Goal: Task Accomplishment & Management: Use online tool/utility

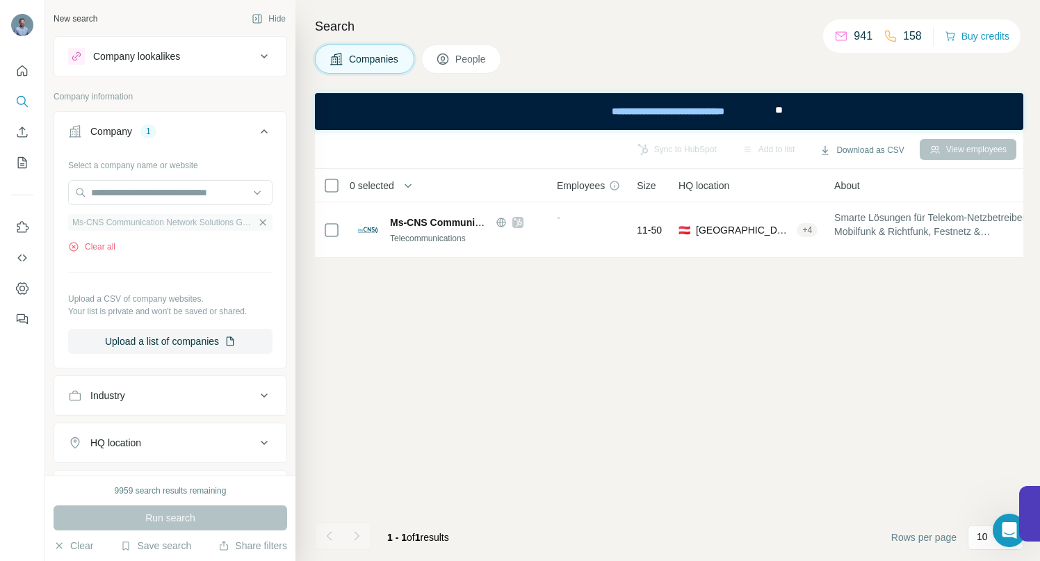
click at [260, 222] on icon "button" at bounding box center [263, 222] width 6 height 6
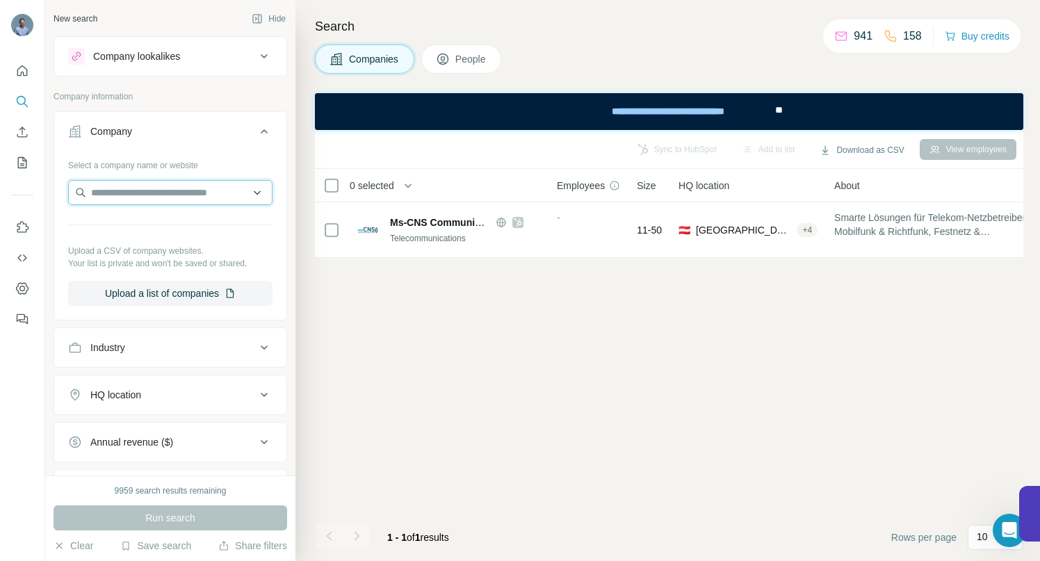
click at [209, 192] on input "text" at bounding box center [170, 192] width 204 height 25
type input "**********"
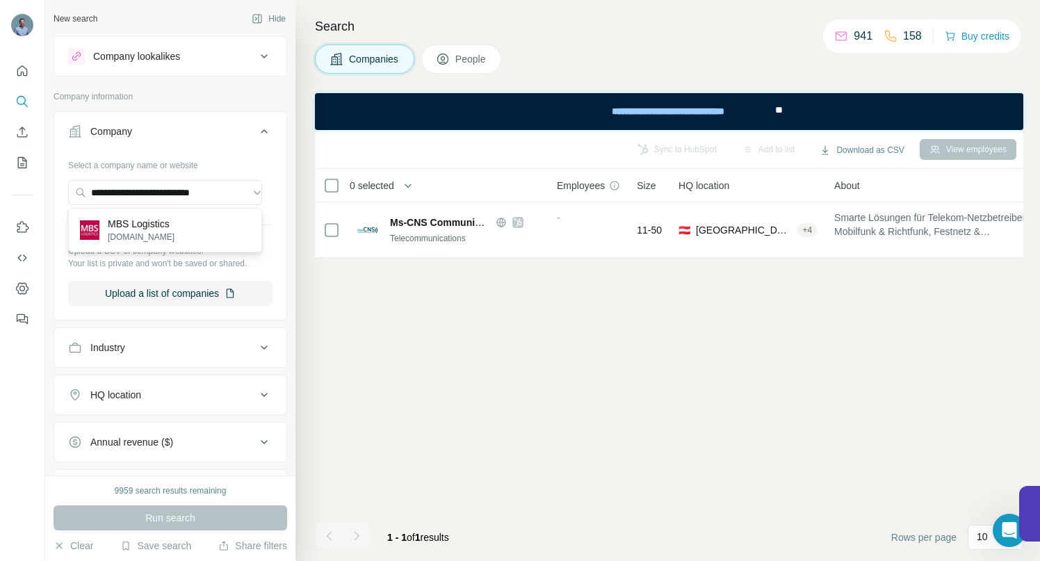
click at [163, 226] on p "MBS Logistics" at bounding box center [141, 224] width 67 height 14
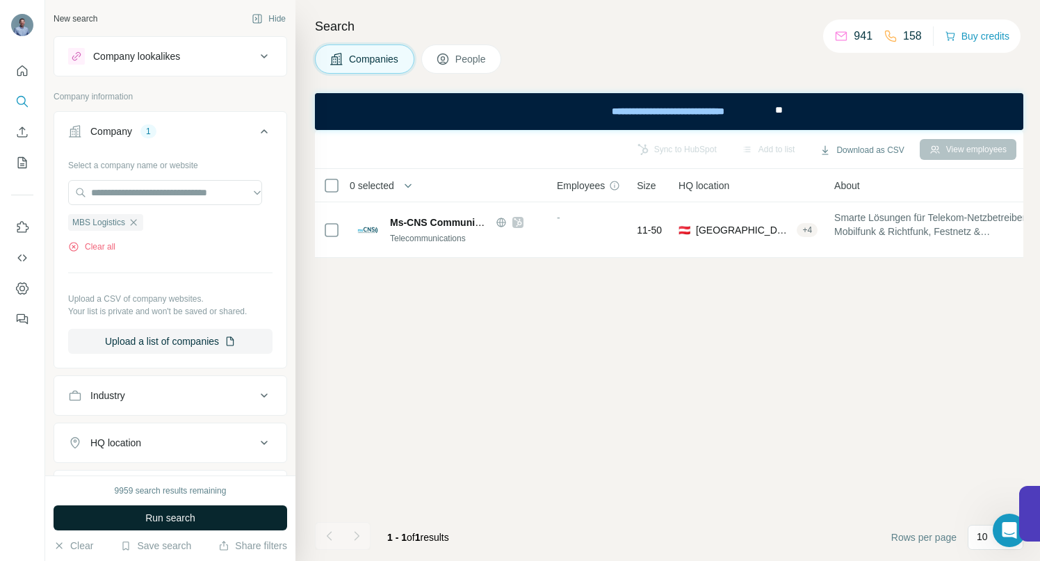
click at [198, 512] on button "Run search" at bounding box center [170, 517] width 233 height 25
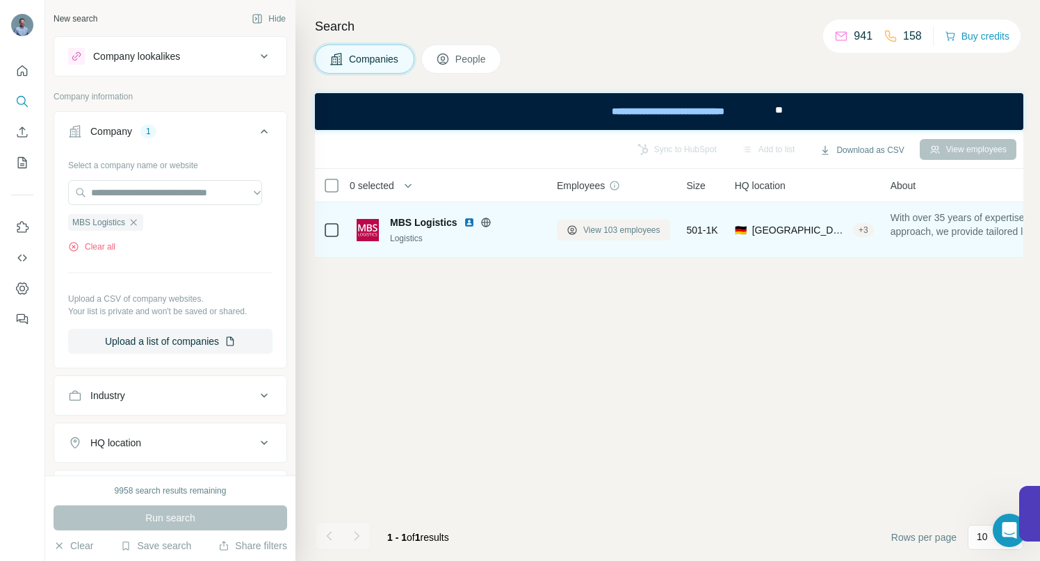
click at [598, 231] on span "View 103 employees" at bounding box center [621, 230] width 77 height 13
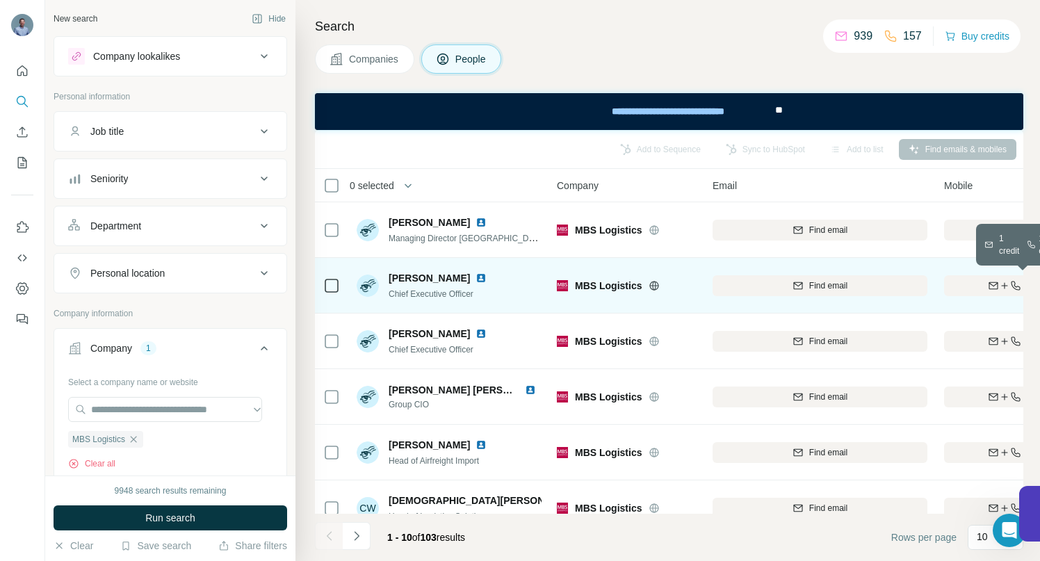
click at [994, 286] on icon "button" at bounding box center [992, 285] width 11 height 11
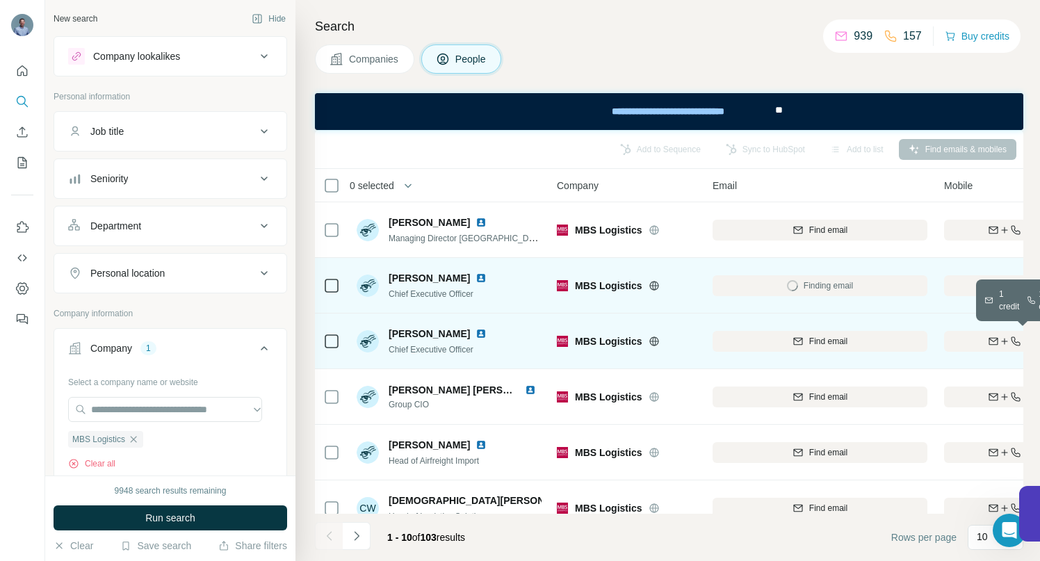
click at [978, 341] on div "Find both" at bounding box center [1025, 341] width 162 height 13
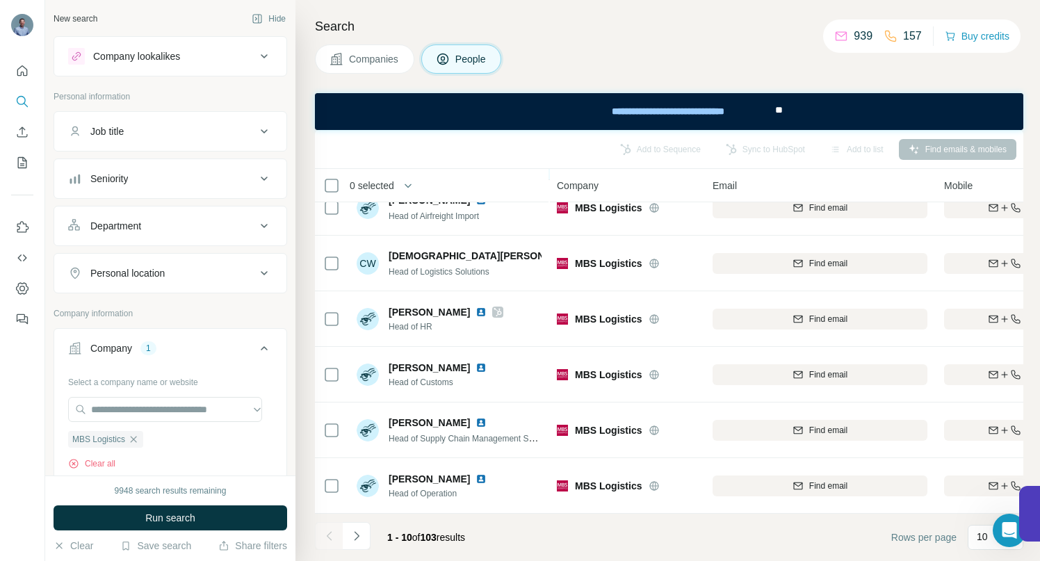
scroll to position [252, 0]
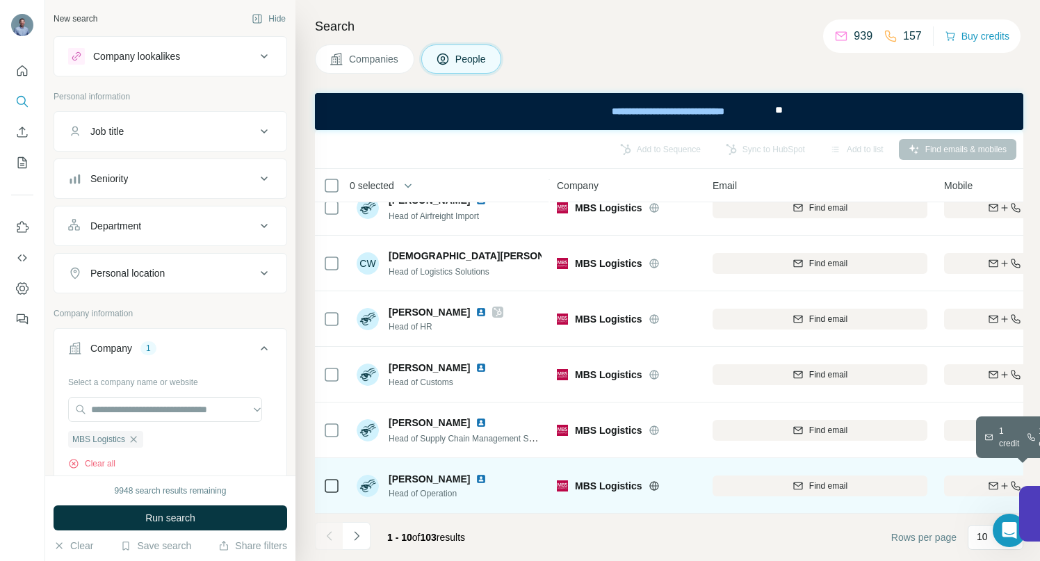
click at [972, 479] on div "Find both" at bounding box center [1025, 485] width 162 height 13
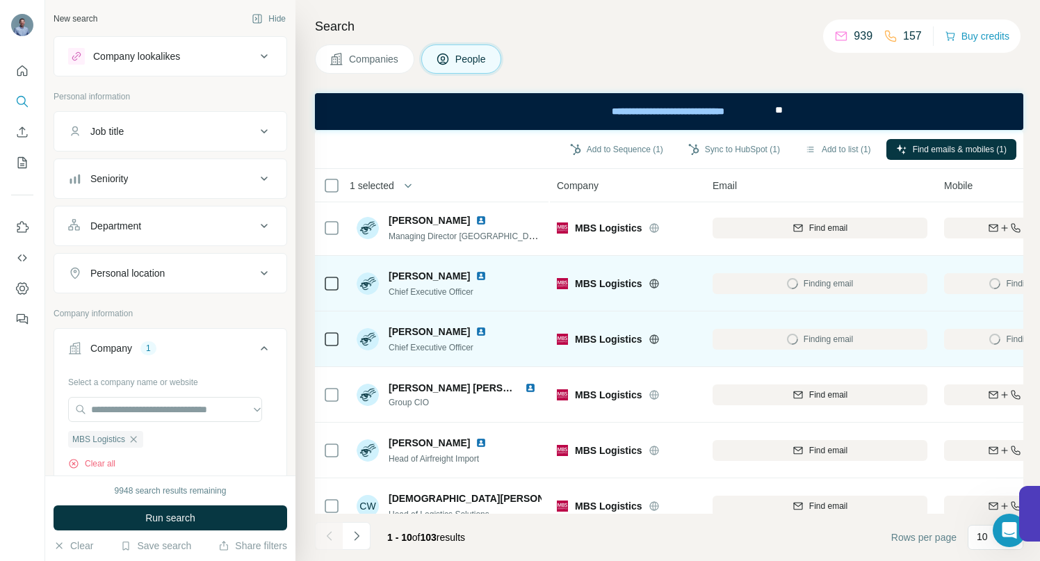
scroll to position [0, 0]
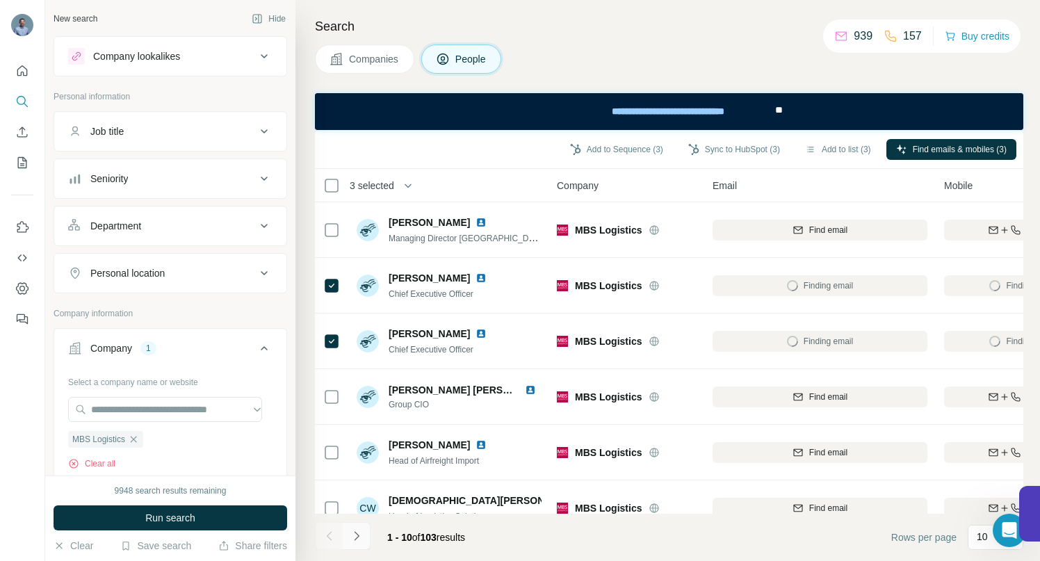
click at [355, 533] on icon "Navigate to next page" at bounding box center [357, 536] width 14 height 14
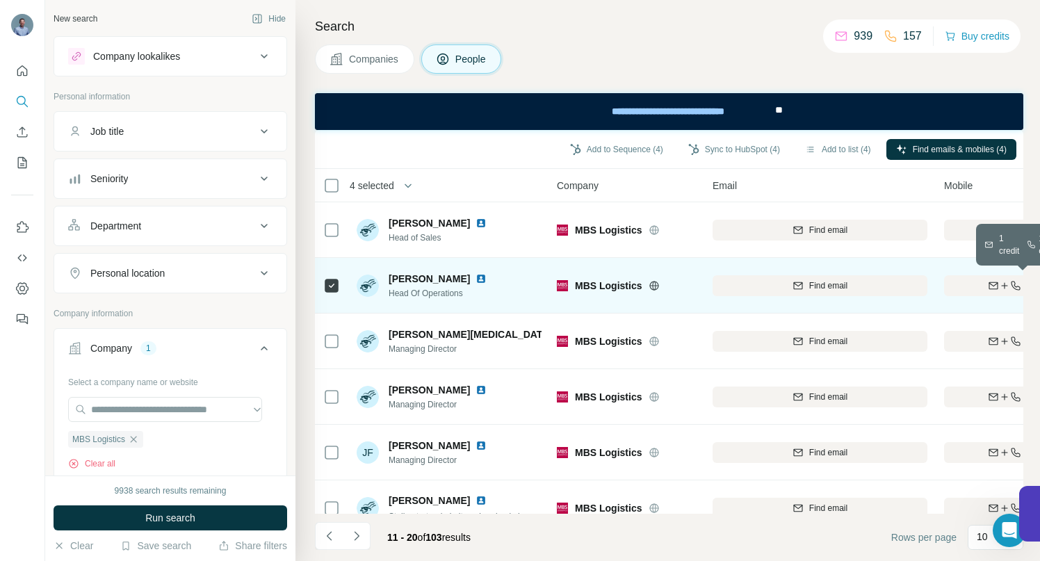
click at [974, 281] on div "Find both" at bounding box center [1025, 285] width 162 height 13
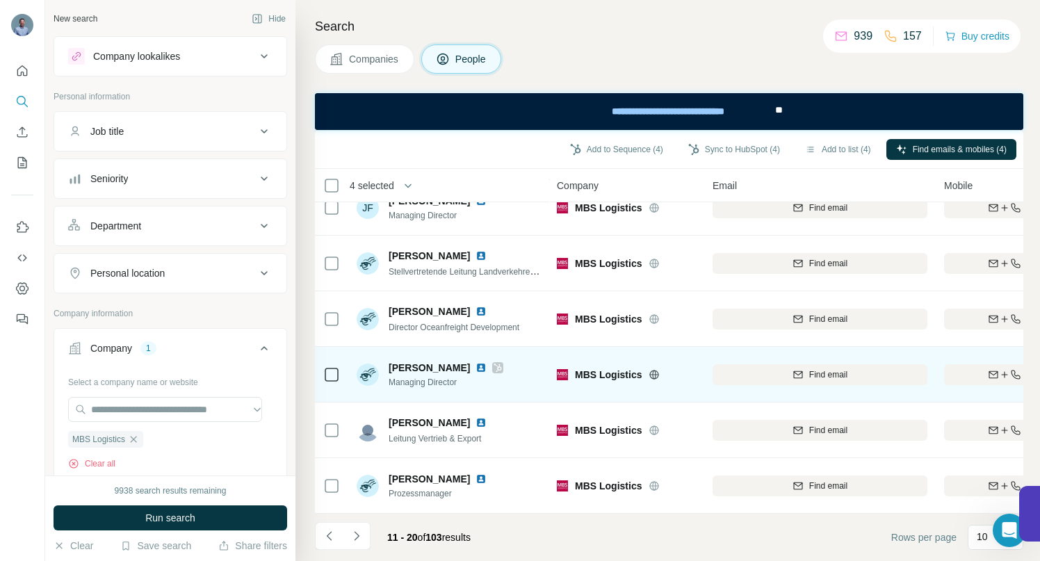
scroll to position [252, 0]
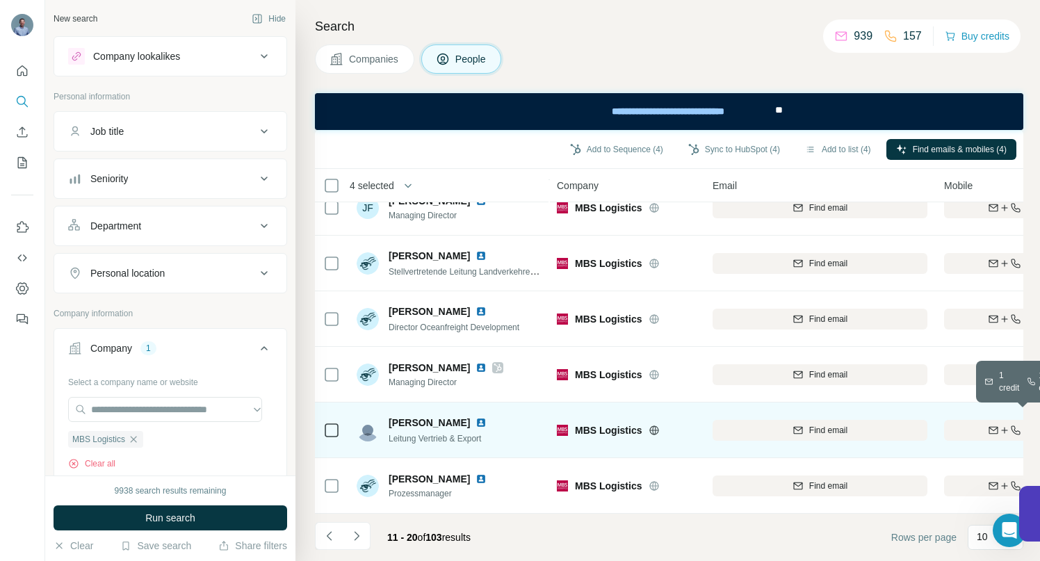
click at [967, 424] on div "Find both" at bounding box center [1025, 430] width 162 height 13
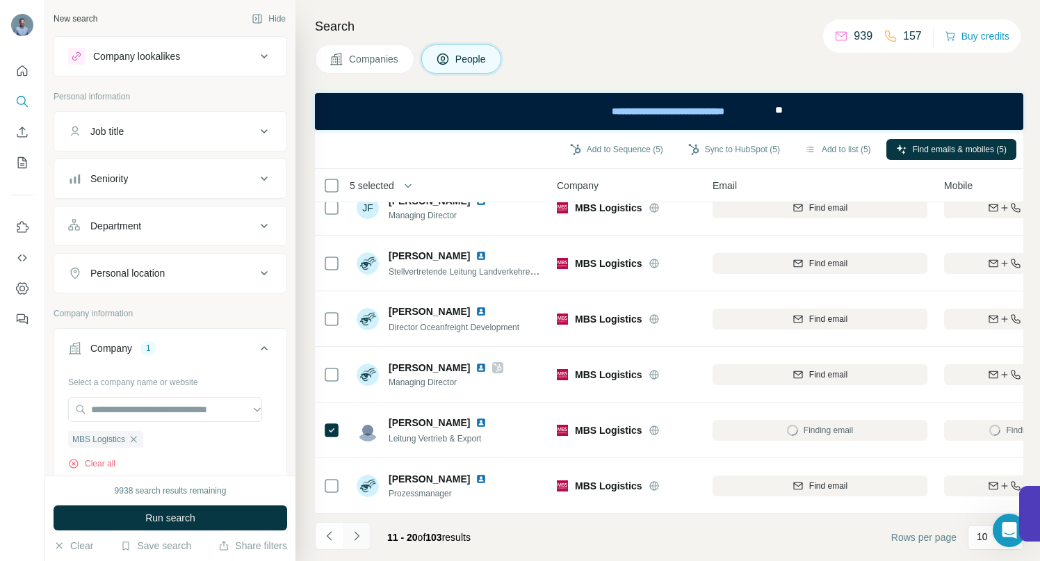
click at [356, 535] on icon "Navigate to next page" at bounding box center [357, 536] width 14 height 14
click at [356, 536] on icon "Navigate to next page" at bounding box center [356, 535] width 5 height 9
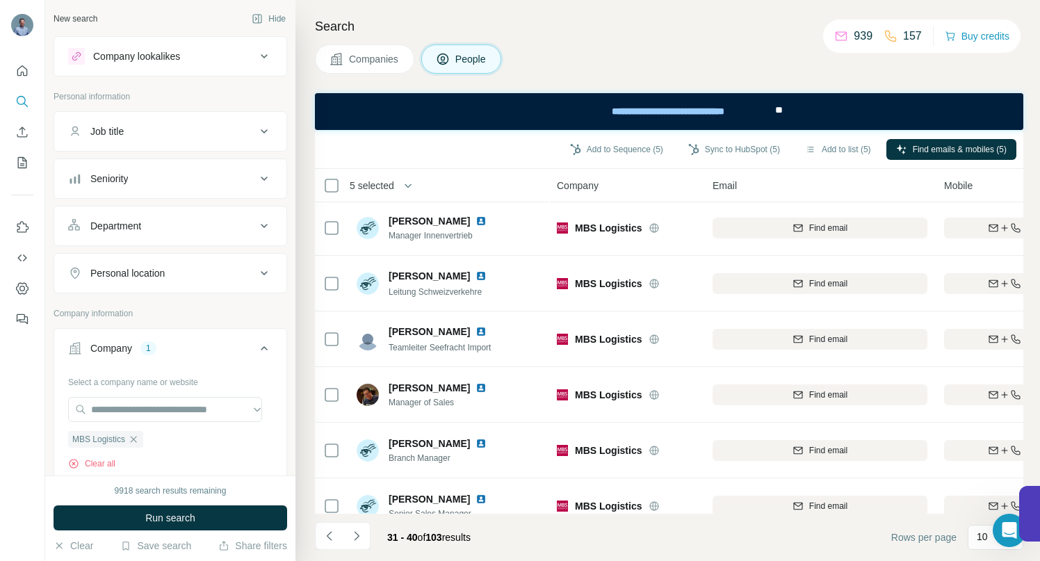
scroll to position [0, 0]
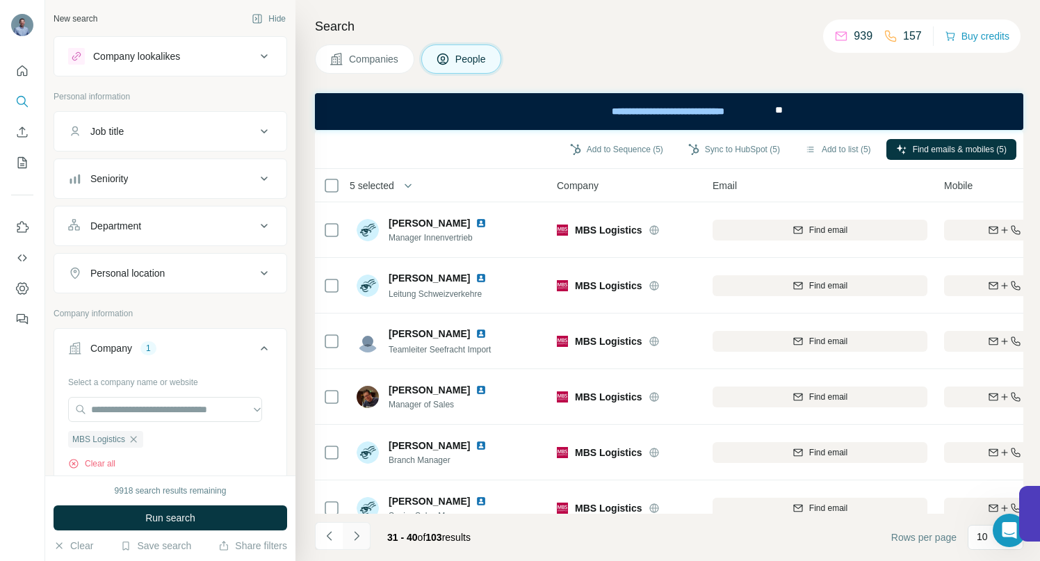
click at [357, 532] on icon "Navigate to next page" at bounding box center [357, 536] width 14 height 14
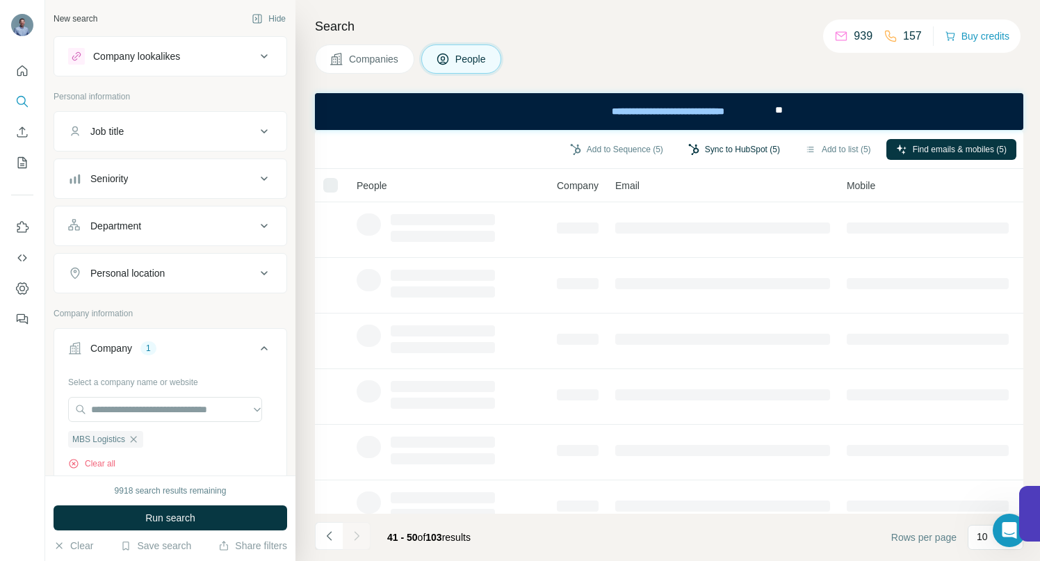
click at [711, 145] on button "Sync to HubSpot (5)" at bounding box center [733, 149] width 111 height 21
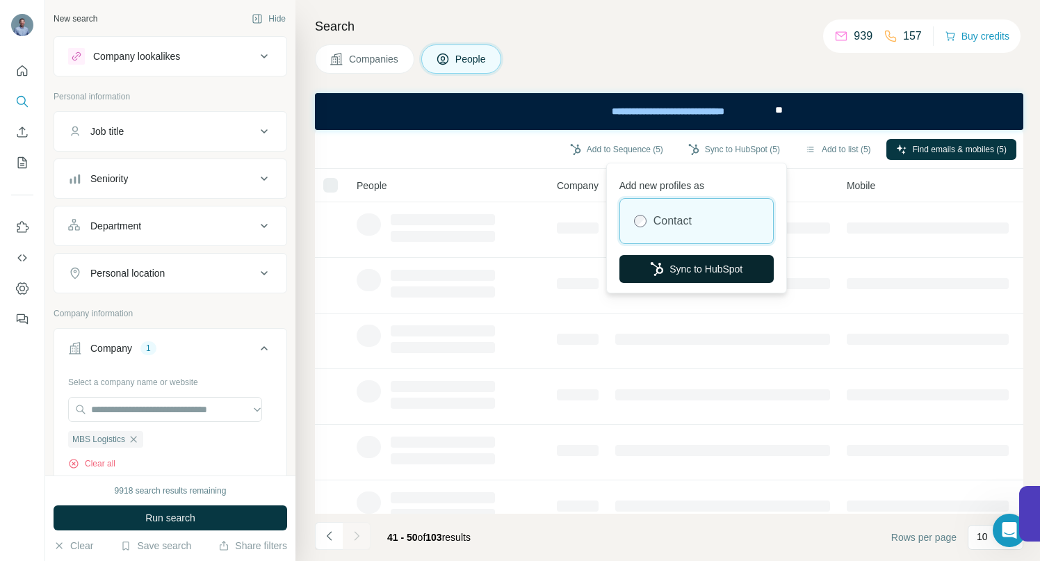
click at [711, 262] on button "Sync to HubSpot" at bounding box center [696, 269] width 154 height 28
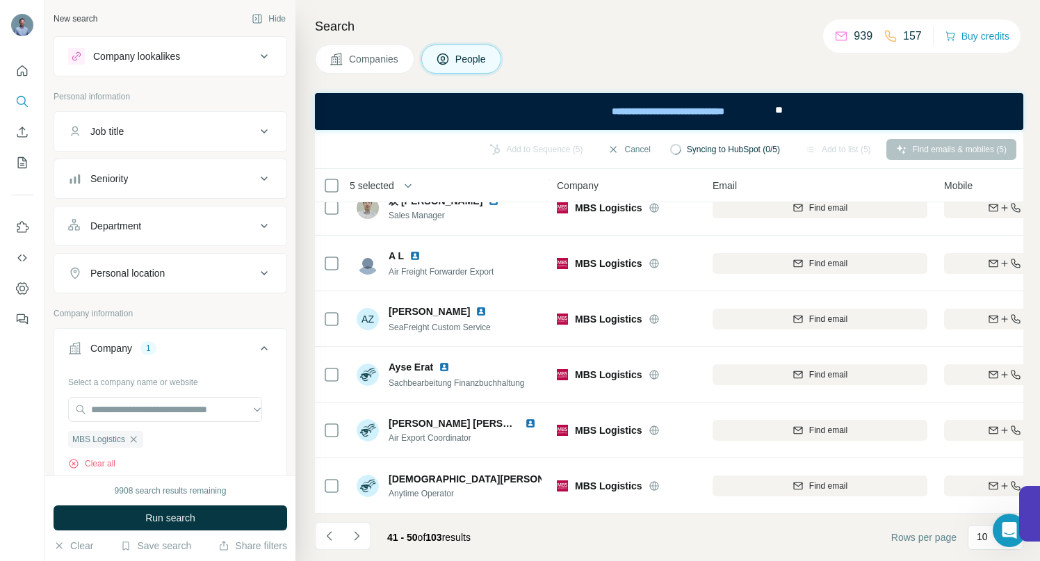
scroll to position [252, 0]
click at [366, 534] on button "Navigate to next page" at bounding box center [357, 536] width 28 height 28
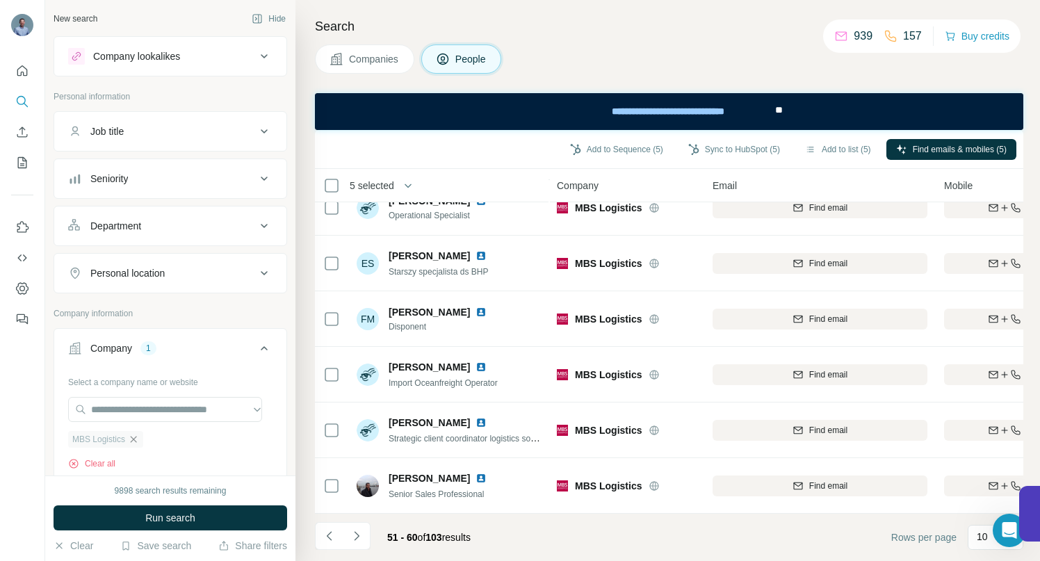
click at [135, 440] on icon "button" at bounding box center [133, 439] width 11 height 11
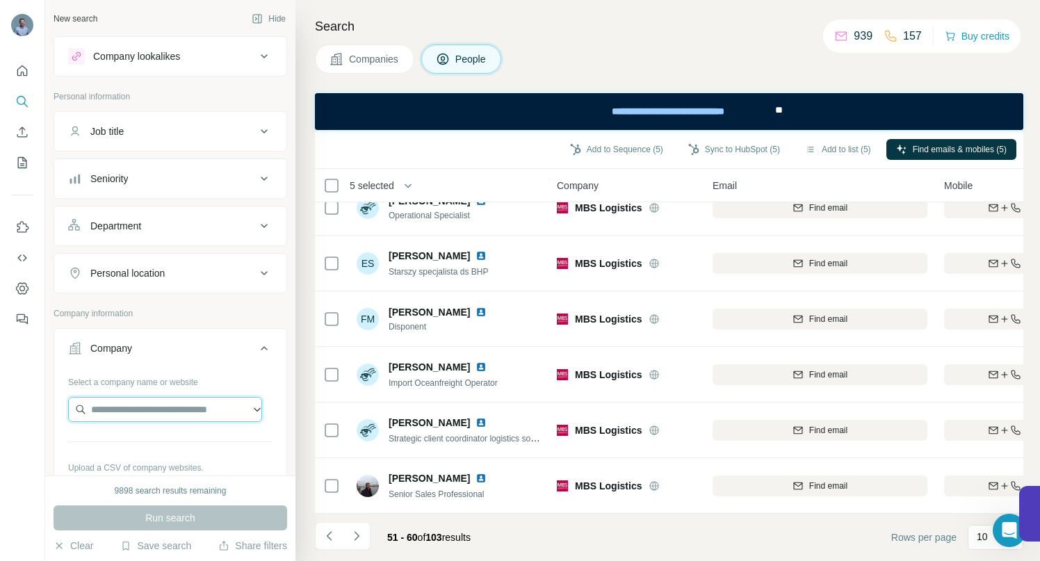
click at [130, 401] on input "text" at bounding box center [165, 409] width 194 height 25
type input "**********"
